Goal: Task Accomplishment & Management: Complete application form

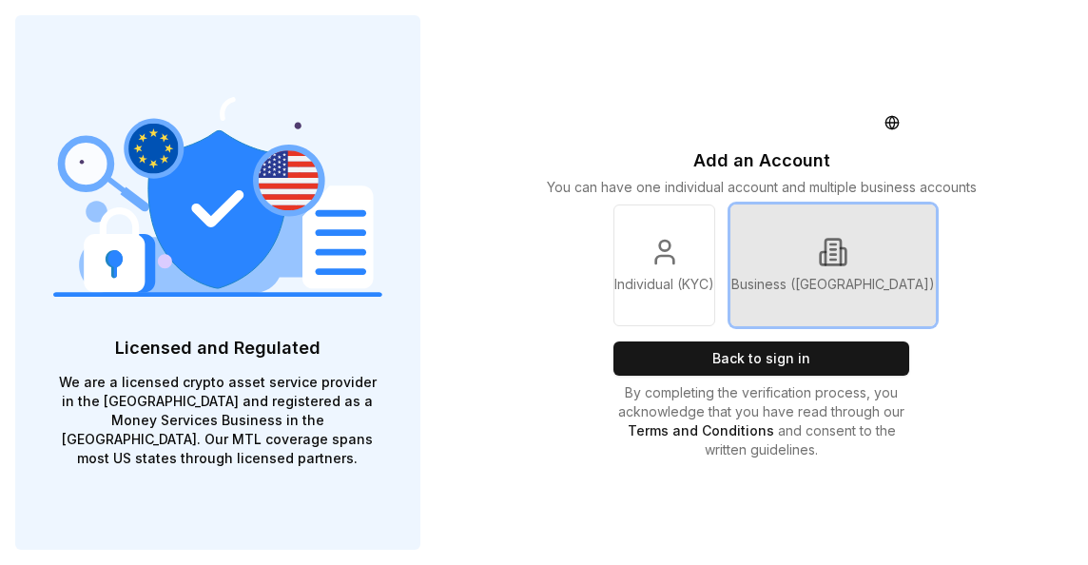
click at [849, 290] on p "Business ([GEOGRAPHIC_DATA])" at bounding box center [833, 284] width 204 height 19
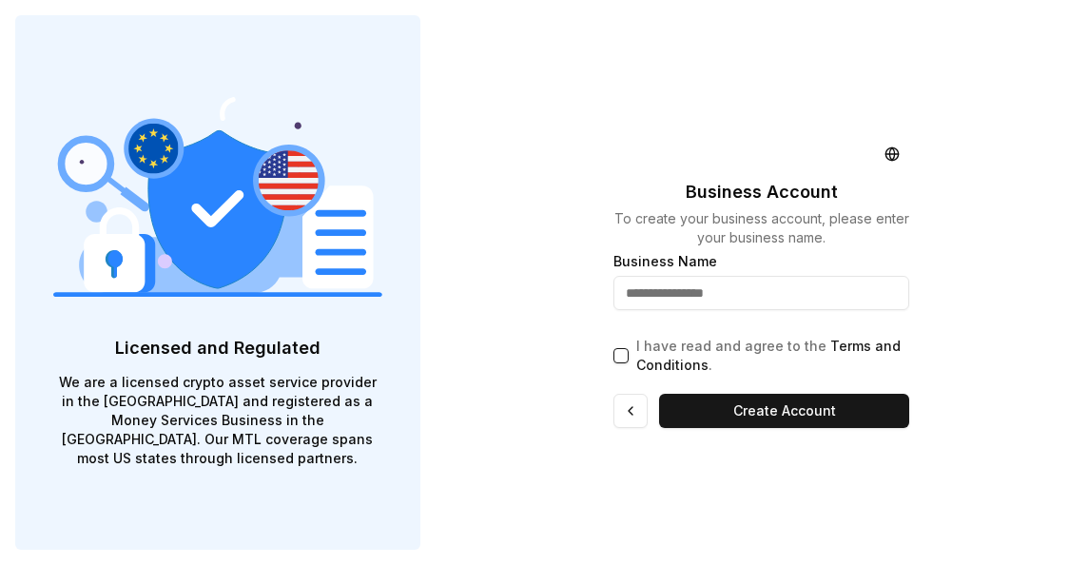
click at [822, 297] on input "text" at bounding box center [761, 293] width 296 height 34
type input "**********"
click at [625, 357] on button "I have read and agree to the Terms and Conditions ." at bounding box center [620, 355] width 15 height 15
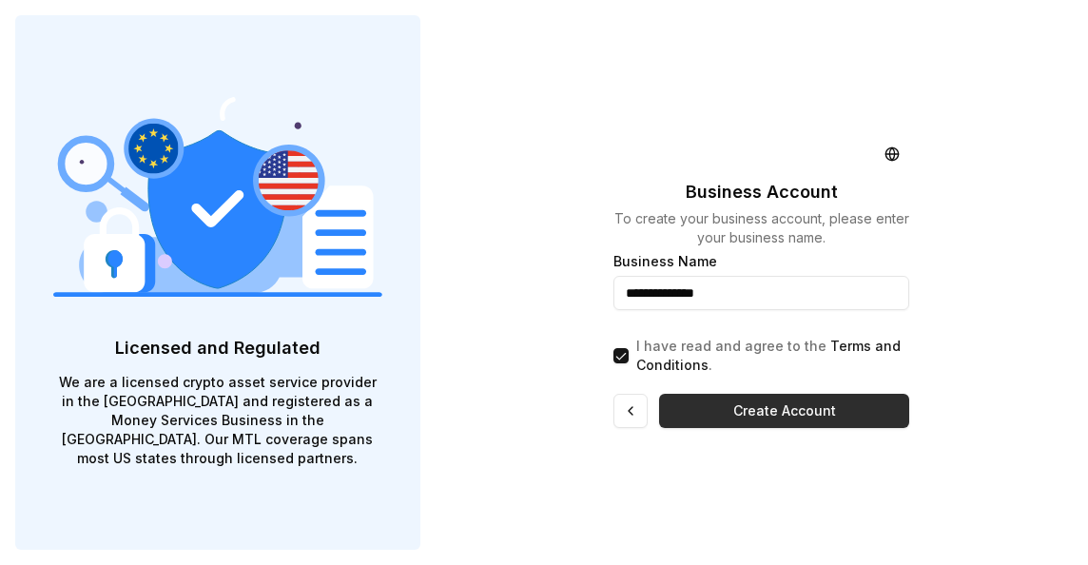
click at [771, 403] on button "Create Account" at bounding box center [784, 411] width 250 height 34
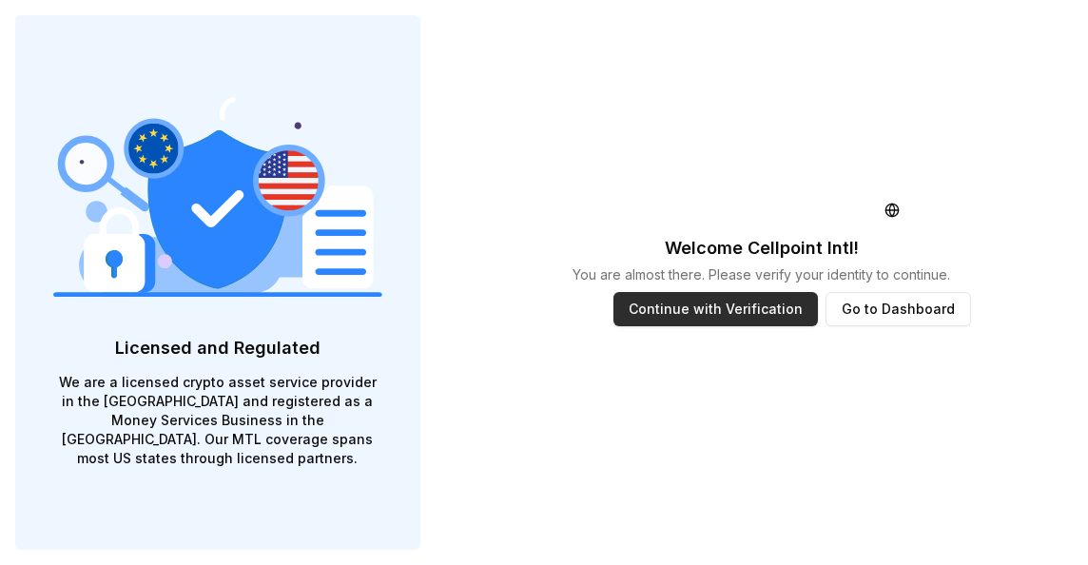
click at [728, 315] on button "Continue with Verification" at bounding box center [715, 309] width 204 height 34
